Goal: Check status: Check status

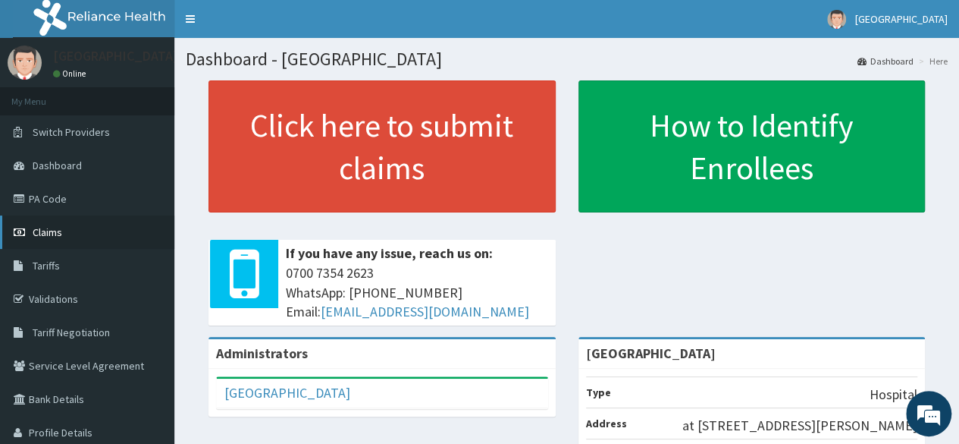
click at [61, 230] on span "Claims" at bounding box center [48, 232] width 30 height 14
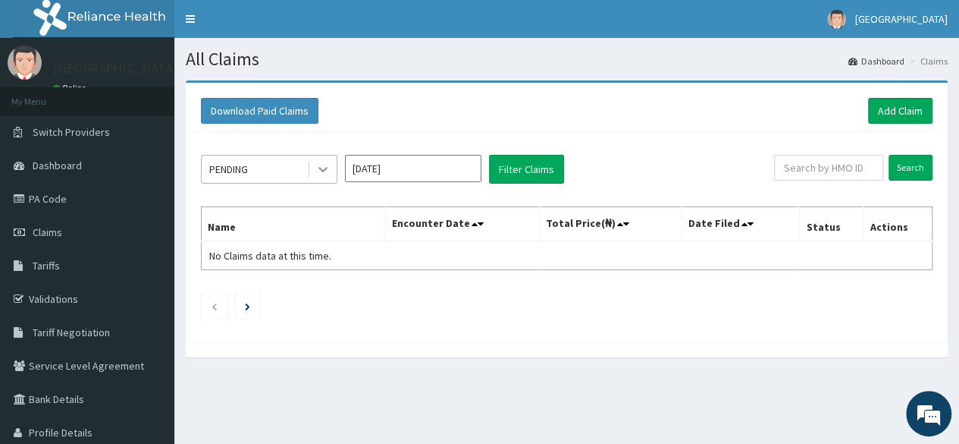
click at [325, 169] on icon at bounding box center [323, 170] width 9 height 5
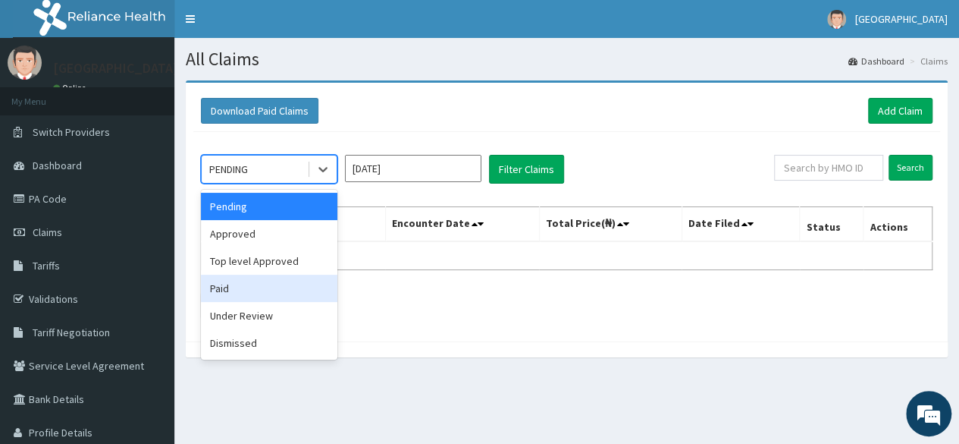
click at [256, 286] on div "Paid" at bounding box center [269, 288] width 137 height 27
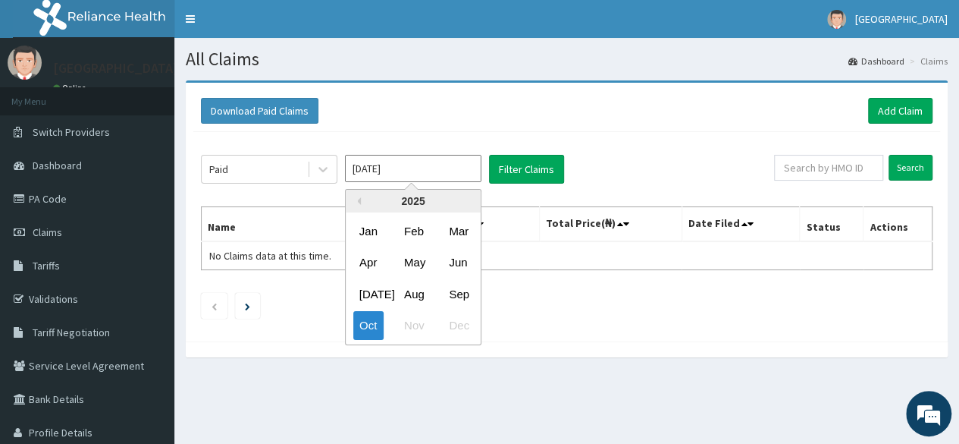
click at [453, 171] on input "[DATE]" at bounding box center [413, 168] width 137 height 27
click at [465, 292] on div "Sep" at bounding box center [458, 294] width 30 height 28
type input "Sep 2025"
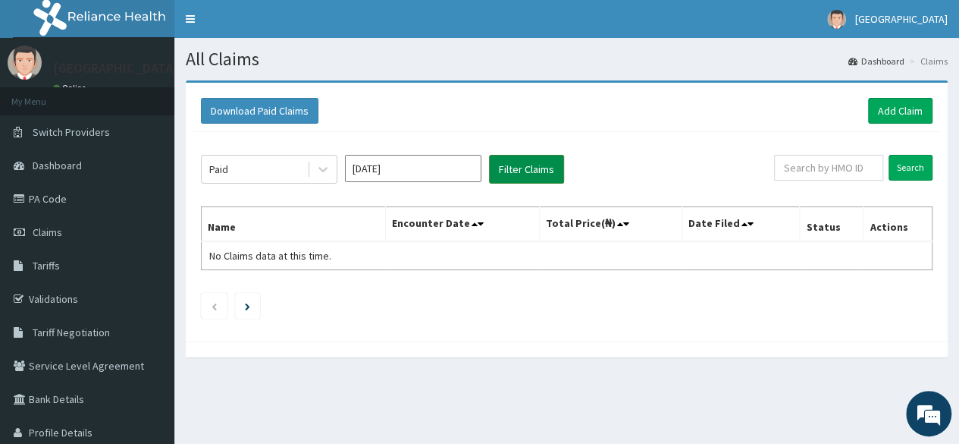
click at [510, 169] on button "Filter Claims" at bounding box center [526, 169] width 75 height 29
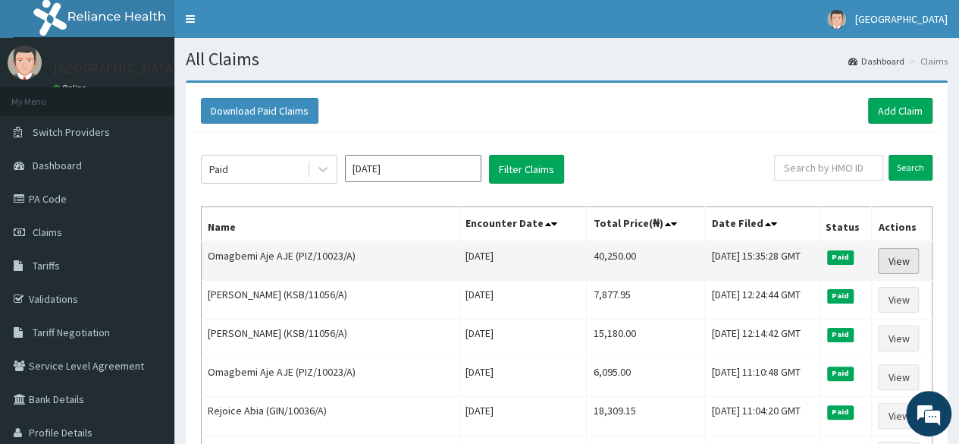
click at [900, 262] on link "View" at bounding box center [898, 261] width 41 height 26
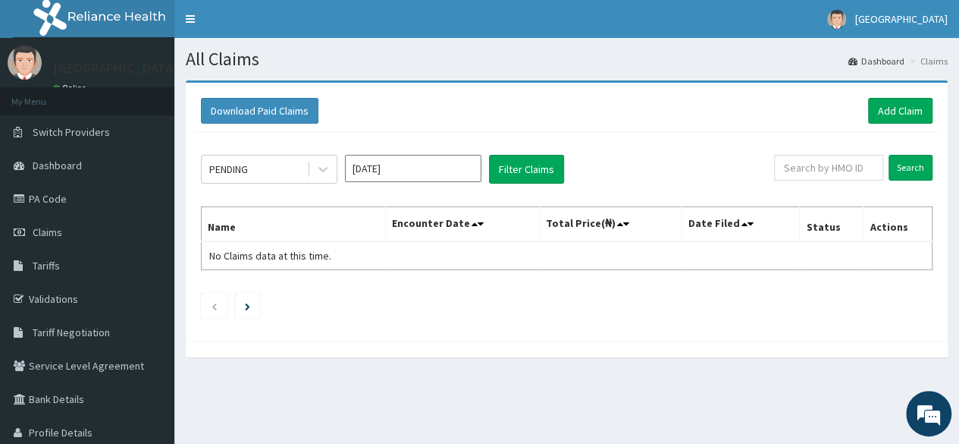
click at [454, 168] on input "Oct 2025" at bounding box center [413, 168] width 137 height 27
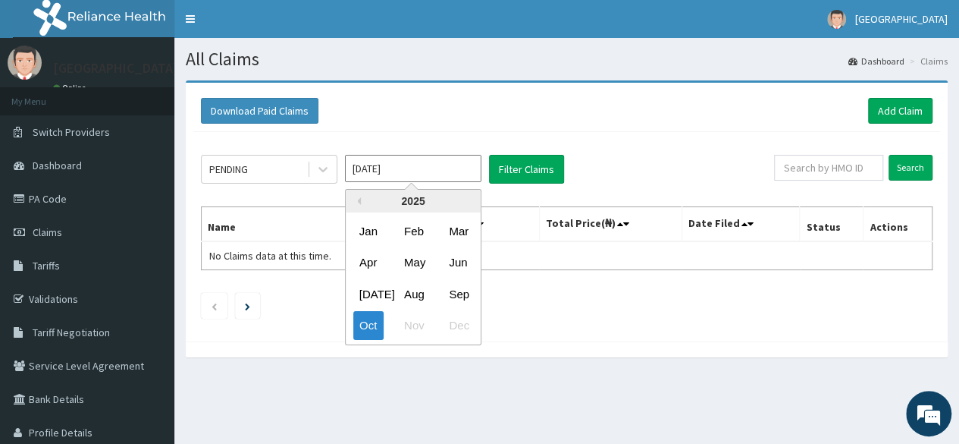
click at [458, 296] on div "Sep" at bounding box center [458, 294] width 30 height 28
type input "Sep 2025"
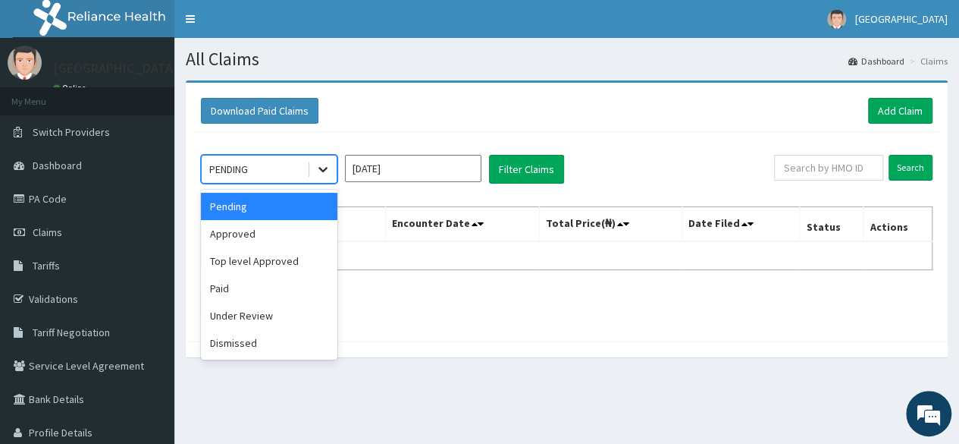
click at [325, 169] on icon at bounding box center [323, 170] width 9 height 5
click at [229, 287] on div "Paid" at bounding box center [269, 288] width 137 height 27
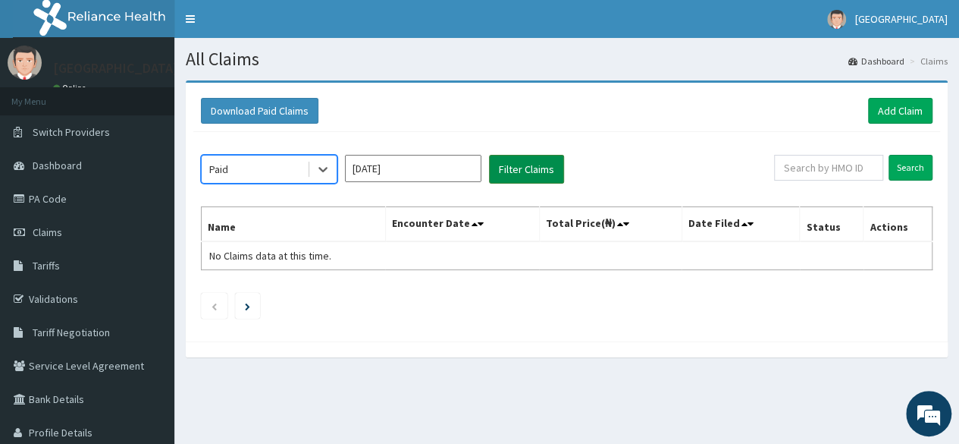
click at [522, 164] on button "Filter Claims" at bounding box center [526, 169] width 75 height 29
